Goal: Transaction & Acquisition: Purchase product/service

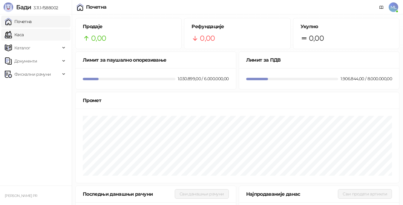
click at [24, 33] on link "Каса" at bounding box center [14, 35] width 19 height 12
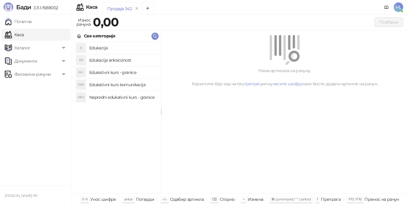
click at [103, 49] on h4 "Edukacija" at bounding box center [122, 48] width 67 height 10
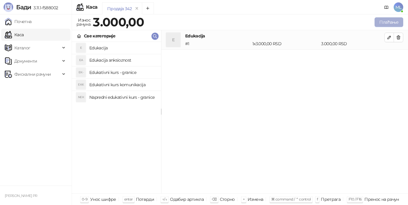
click at [386, 21] on button "Плаћање" at bounding box center [389, 22] width 29 height 10
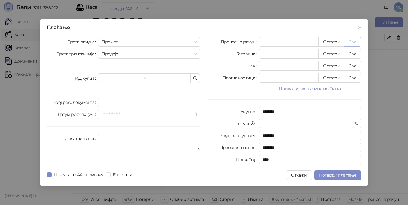
click at [356, 37] on button "Све" at bounding box center [352, 42] width 17 height 10
type input "****"
click at [320, 175] on span "Потврди плаћање" at bounding box center [337, 174] width 37 height 5
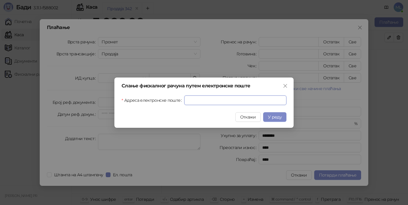
click at [192, 100] on input "Адреса електронске поште" at bounding box center [235, 100] width 102 height 10
type input "**********"
click at [278, 118] on span "У реду" at bounding box center [275, 116] width 14 height 5
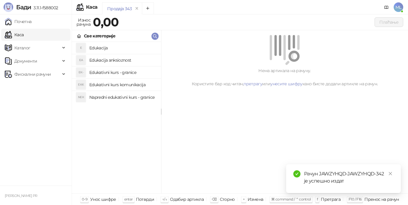
click at [116, 49] on h4 "Edukacija" at bounding box center [122, 48] width 67 height 10
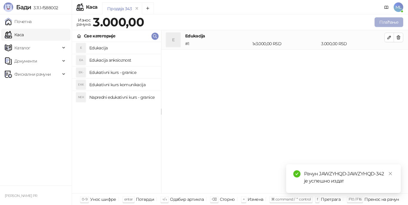
click at [387, 20] on button "Плаћање" at bounding box center [389, 22] width 29 height 10
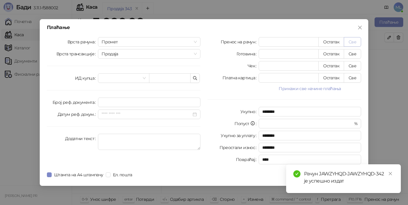
click at [353, 43] on button "Све" at bounding box center [352, 42] width 17 height 10
type input "****"
click at [388, 174] on link "Close" at bounding box center [391, 173] width 7 height 7
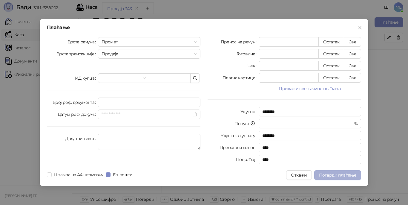
click at [332, 175] on span "Потврди плаћање" at bounding box center [337, 174] width 37 height 5
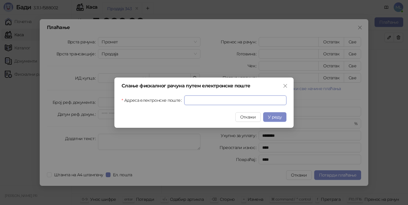
click at [192, 99] on input "Адреса електронске поште" at bounding box center [235, 100] width 102 height 10
type input "**********"
click at [275, 115] on span "У реду" at bounding box center [275, 116] width 14 height 5
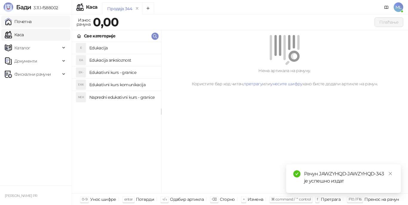
click at [25, 26] on link "Почетна" at bounding box center [18, 22] width 27 height 12
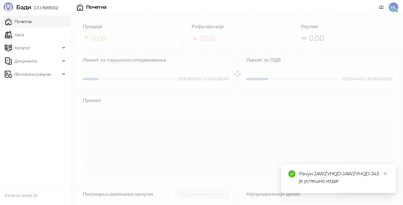
drag, startPoint x: 386, startPoint y: 175, endPoint x: 399, endPoint y: 177, distance: 13.4
click at [389, 175] on link "Close" at bounding box center [385, 173] width 7 height 7
